Goal: Task Accomplishment & Management: Use online tool/utility

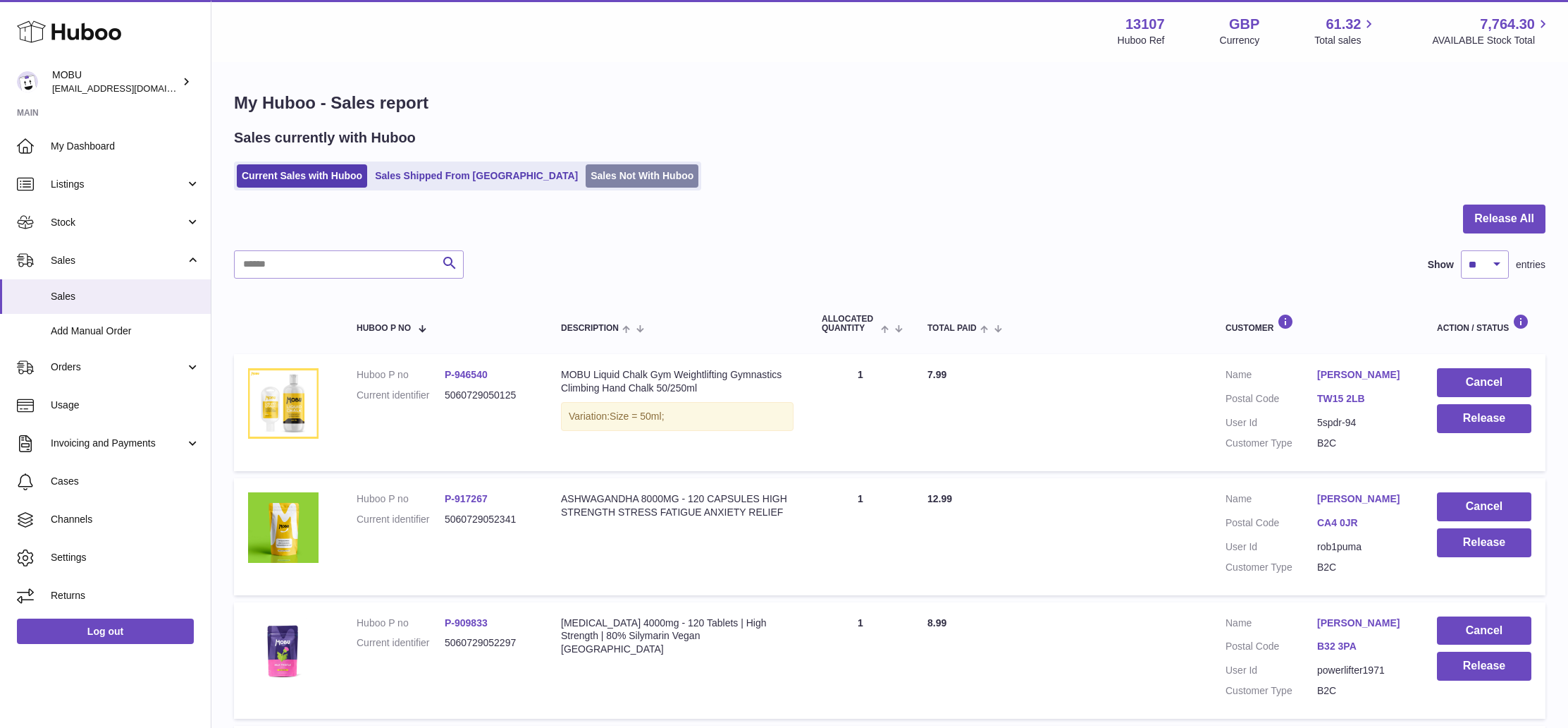
click at [586, 184] on link "Sales Not With Huboo" at bounding box center [642, 175] width 113 height 23
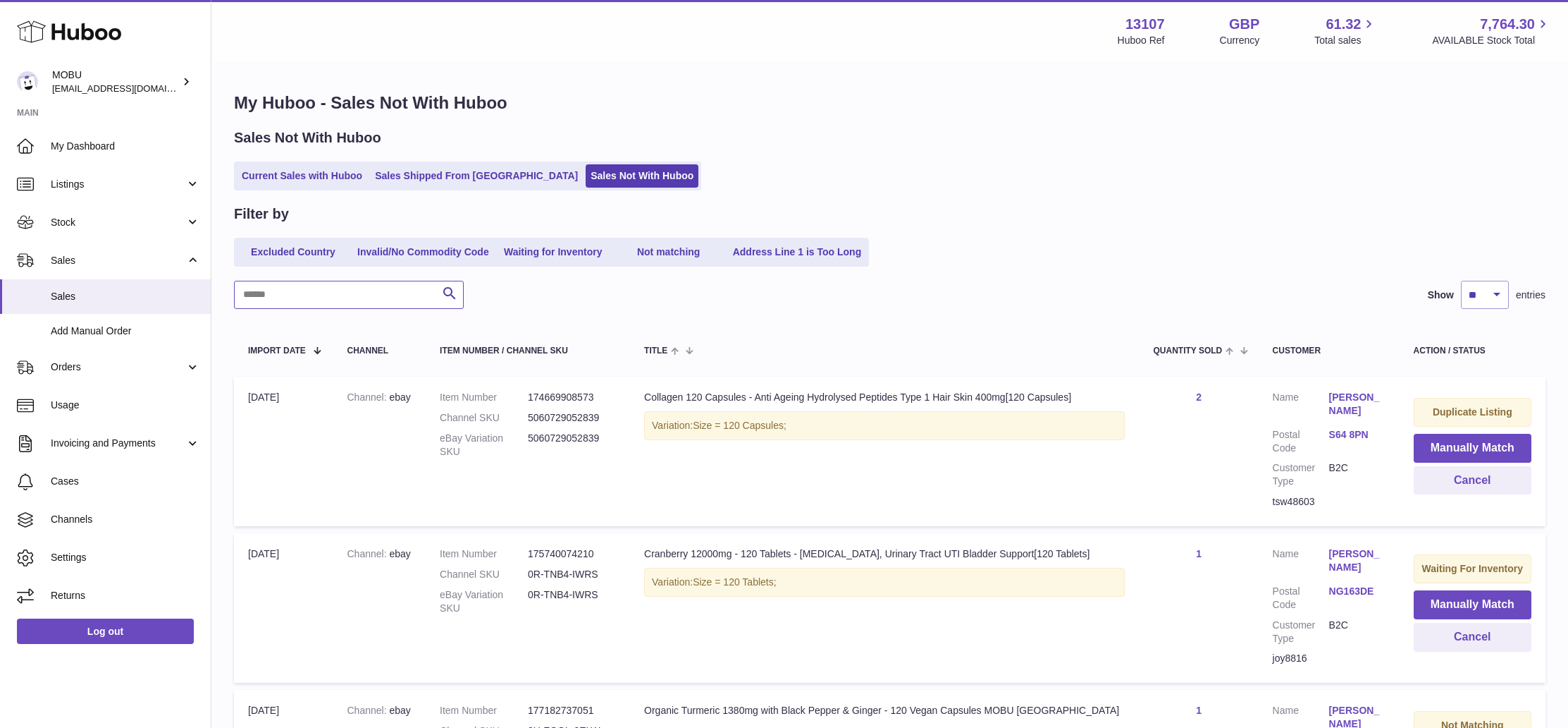
click at [361, 289] on input "text" at bounding box center [349, 295] width 230 height 28
type input "********"
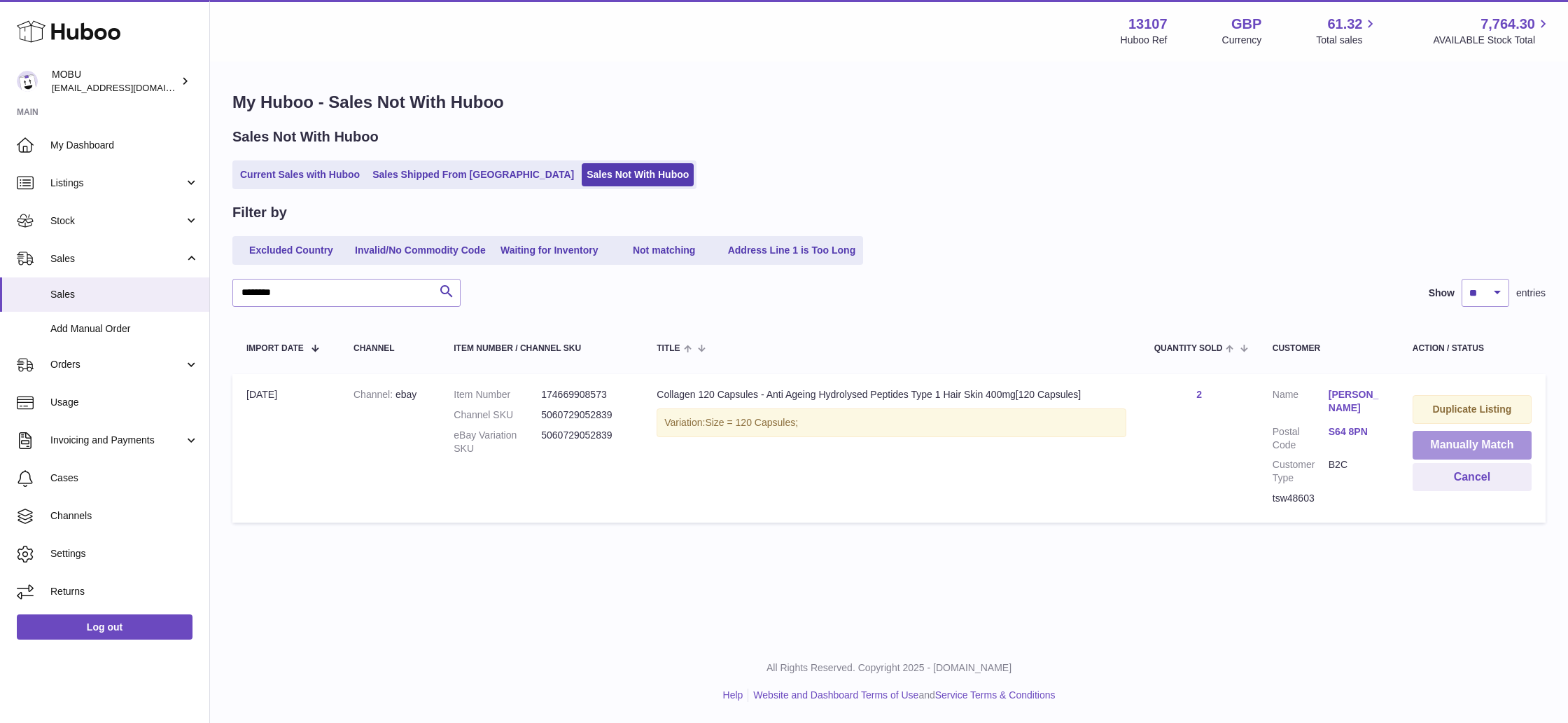
drag, startPoint x: 1445, startPoint y: 447, endPoint x: 1233, endPoint y: 395, distance: 218.3
click at [1444, 447] on button "Manually Match" at bounding box center [1471, 444] width 119 height 29
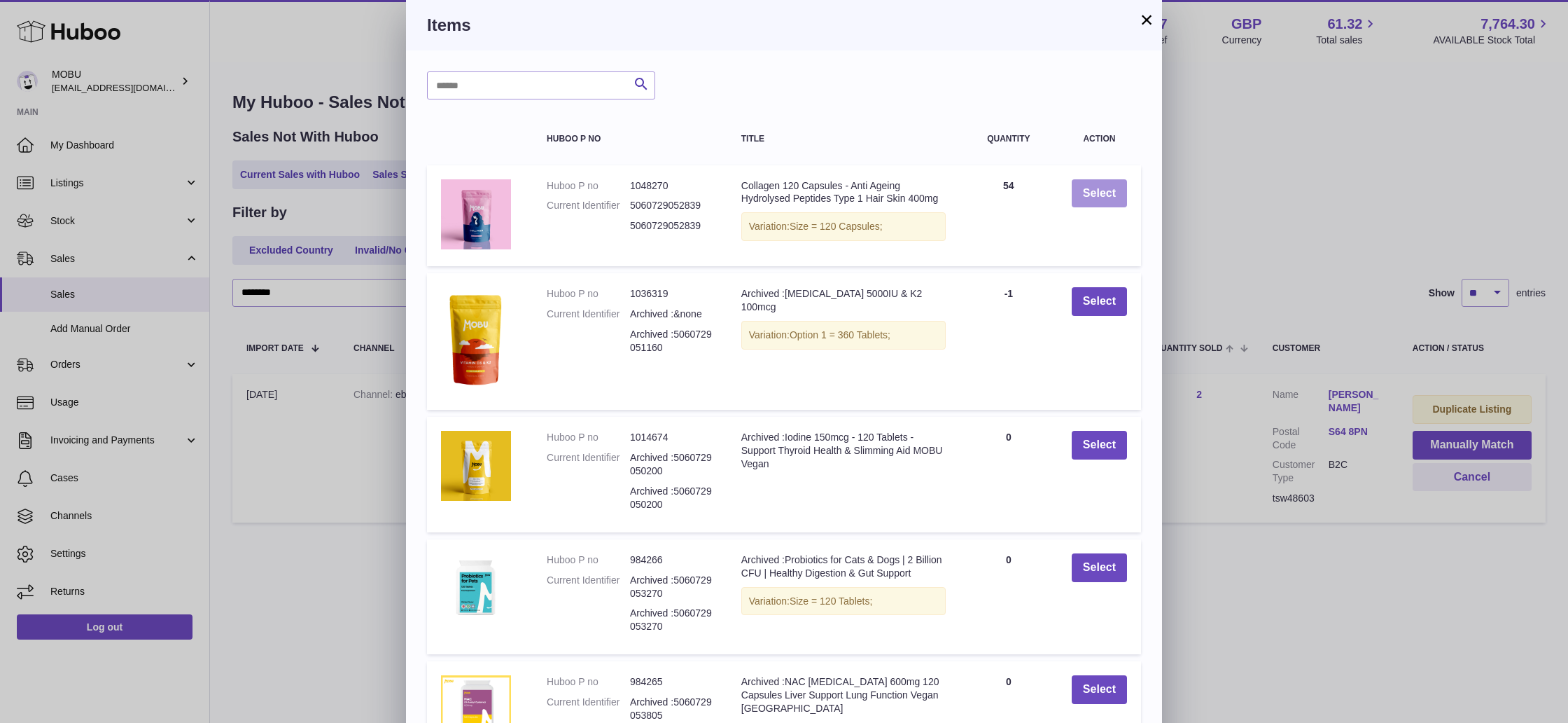
click at [1089, 191] on button "Select" at bounding box center [1099, 193] width 55 height 29
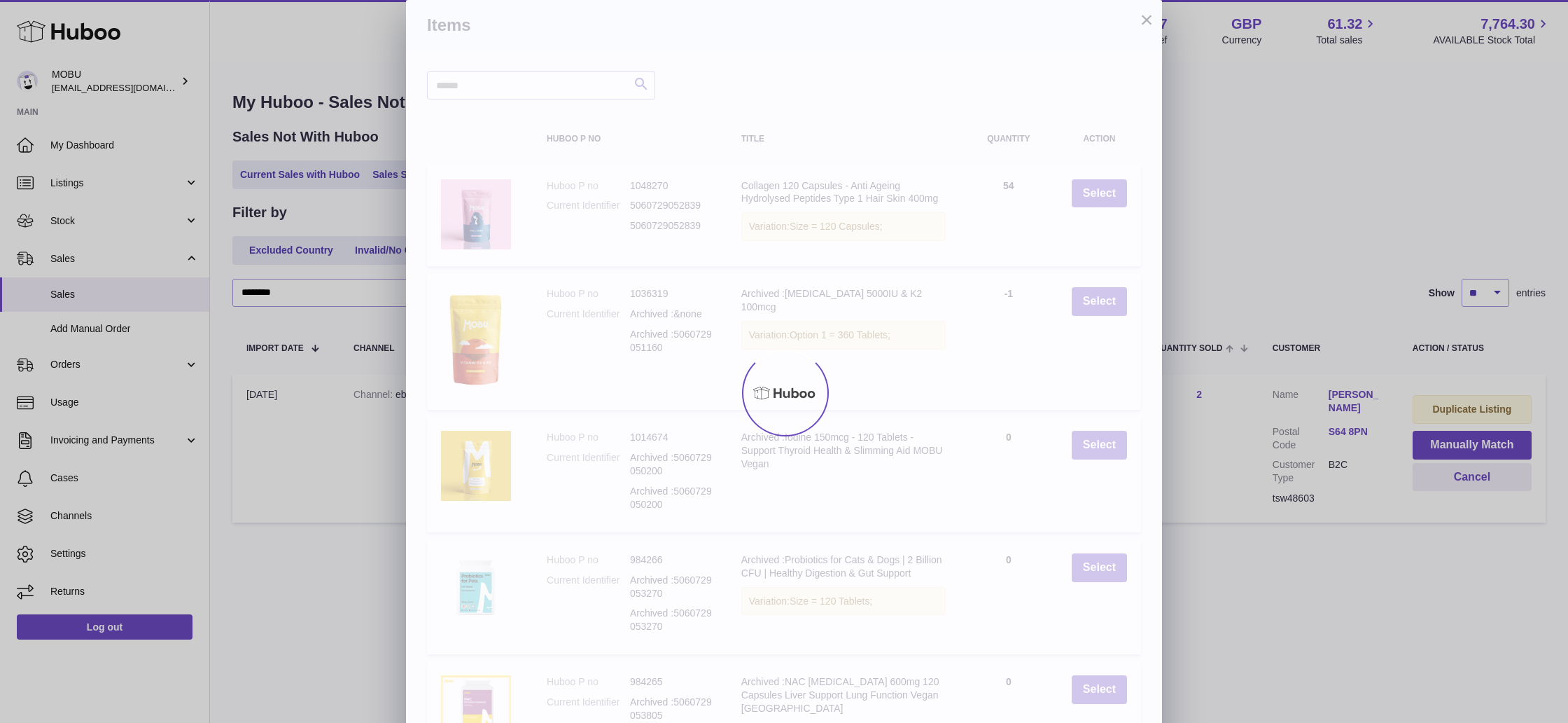
click at [1249, 293] on div at bounding box center [784, 393] width 1568 height 660
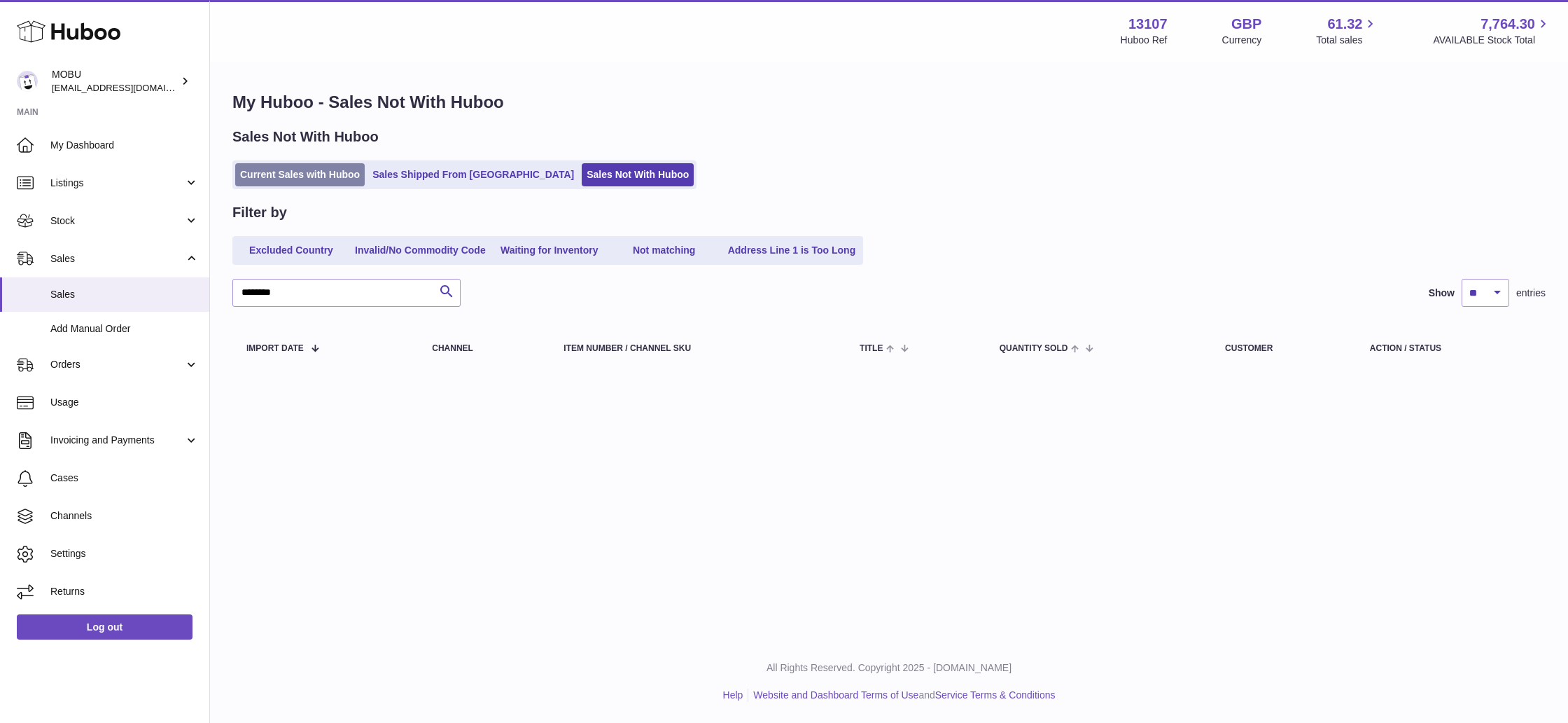
click at [323, 175] on link "Current Sales with Huboo" at bounding box center [300, 174] width 130 height 23
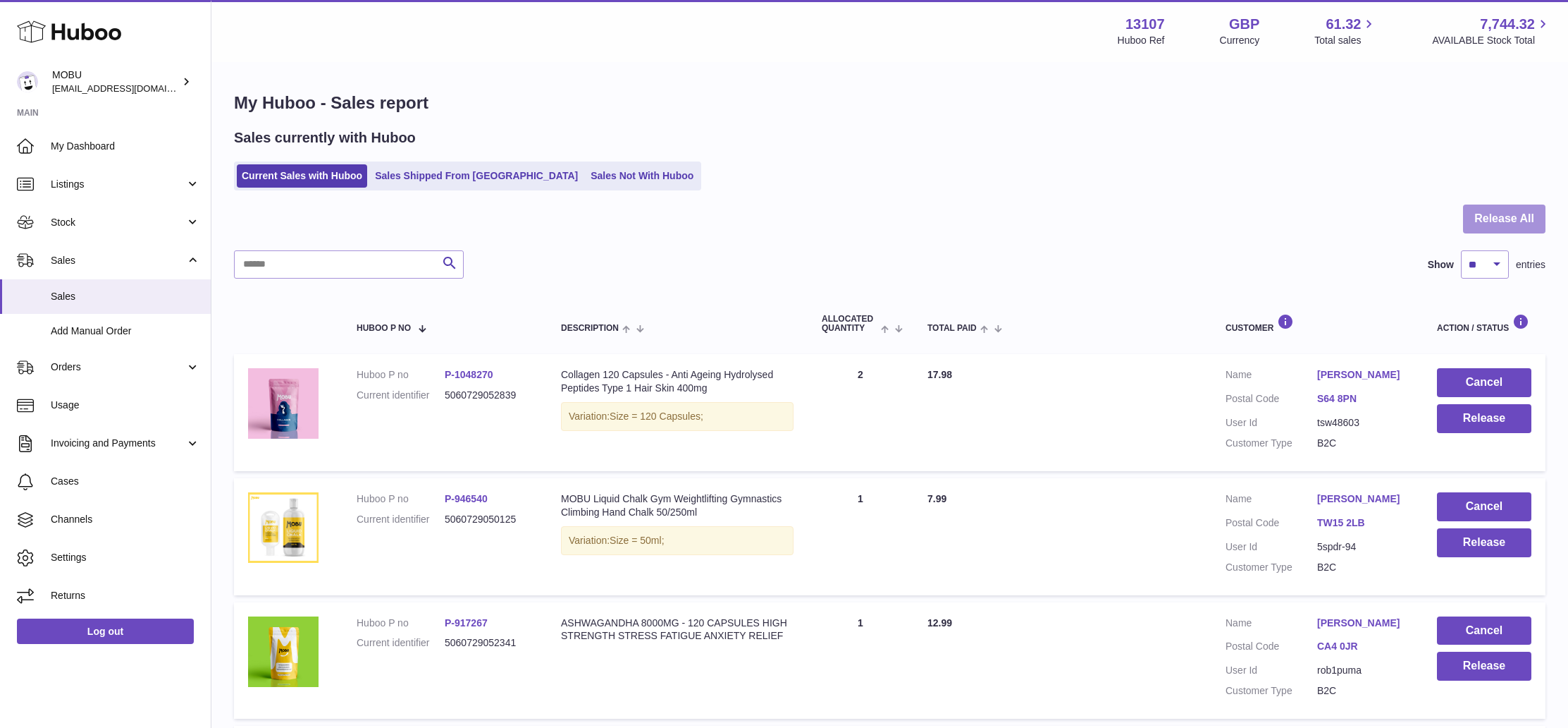
click at [1475, 227] on button "Release All" at bounding box center [1503, 219] width 82 height 29
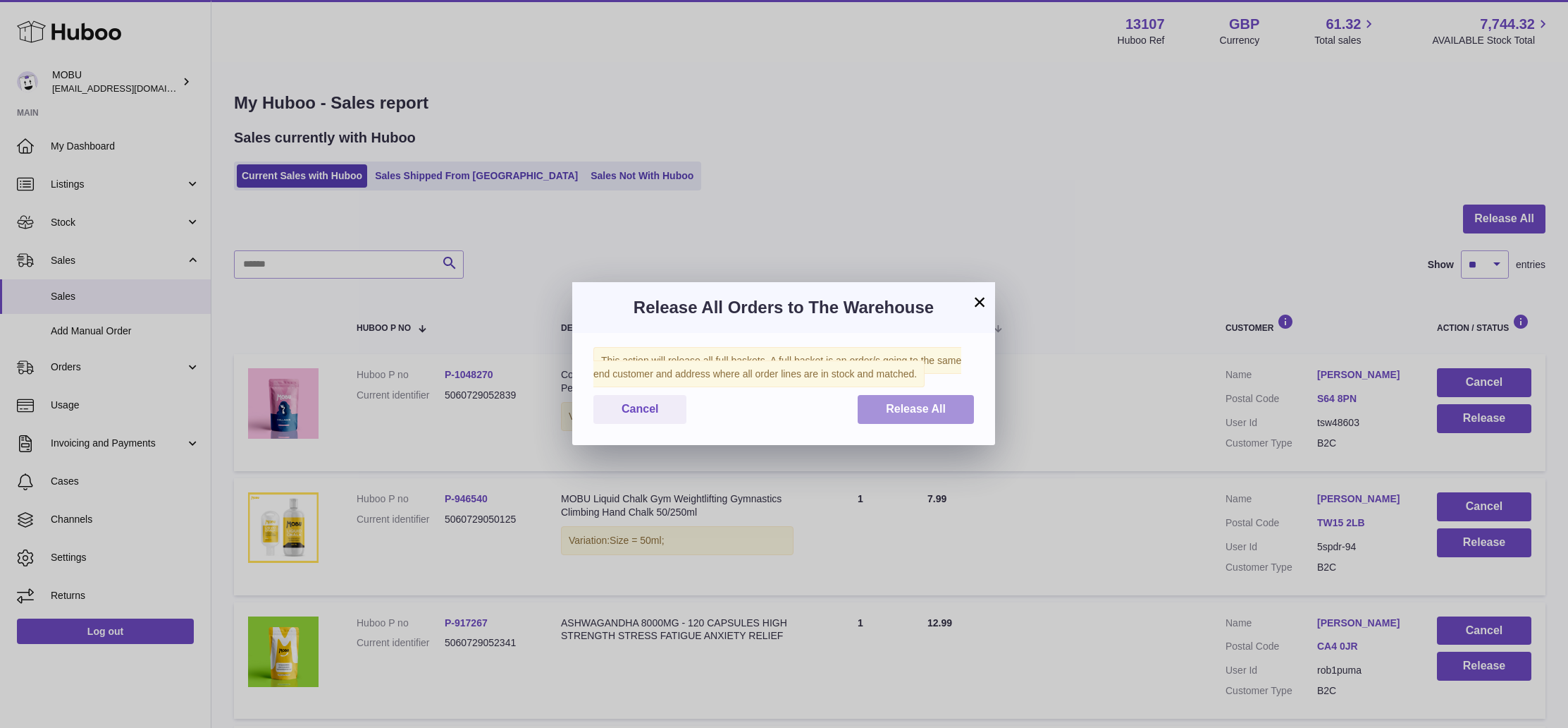
click at [923, 407] on span "Release All" at bounding box center [915, 408] width 60 height 12
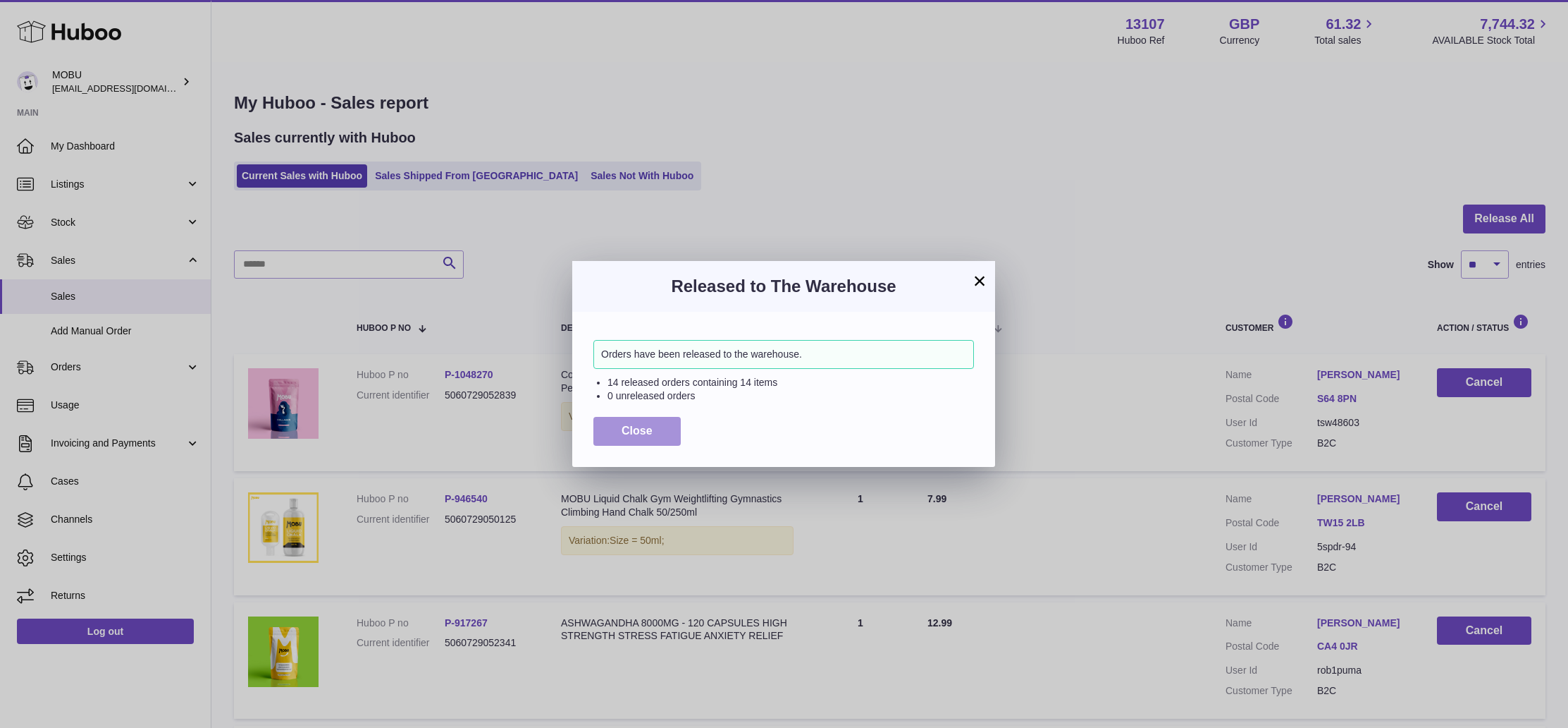
click at [616, 429] on button "Close" at bounding box center [637, 431] width 87 height 29
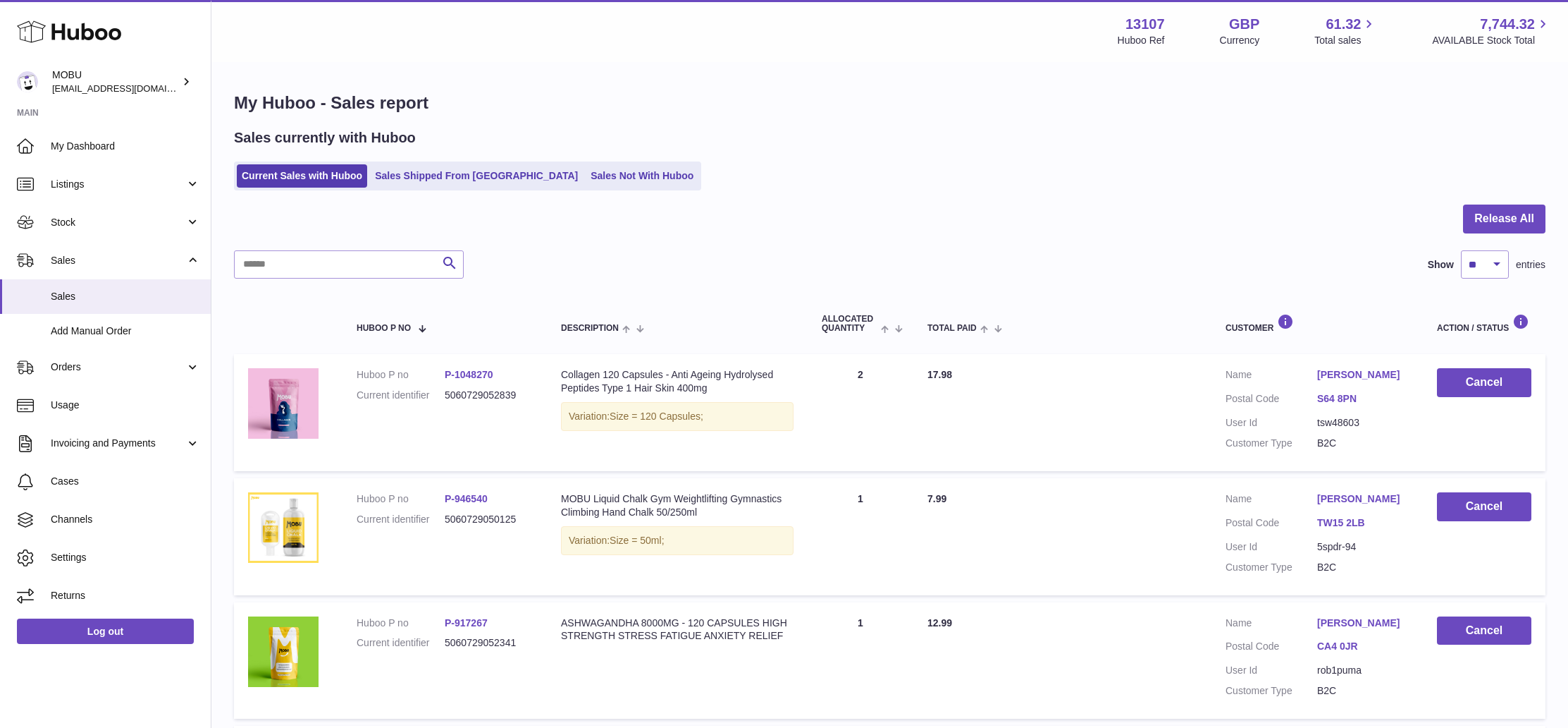
click at [1083, 221] on div at bounding box center [890, 227] width 1312 height 45
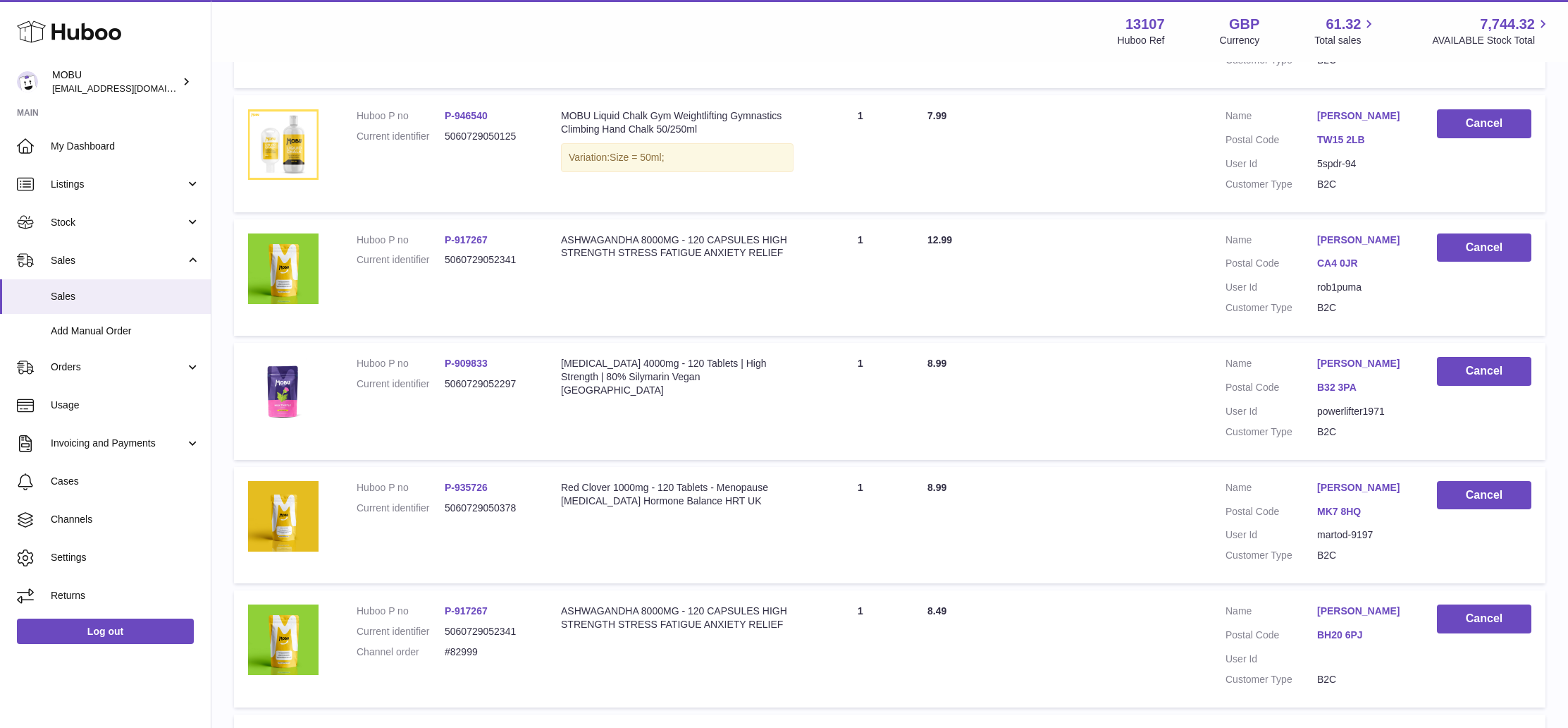
scroll to position [1025, 0]
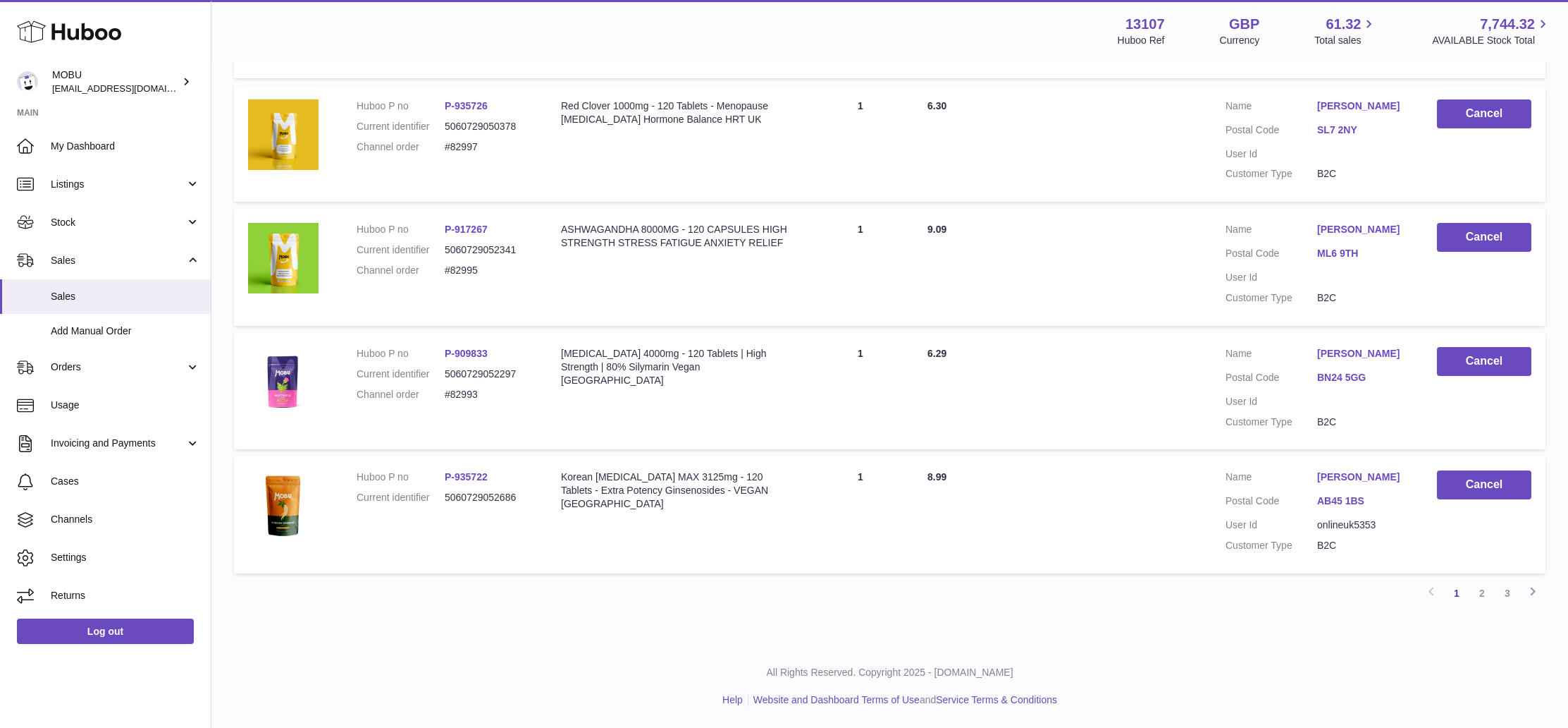
click at [961, 317] on td "Total Paid 9.09" at bounding box center [1063, 267] width 298 height 117
